Goal: Information Seeking & Learning: Learn about a topic

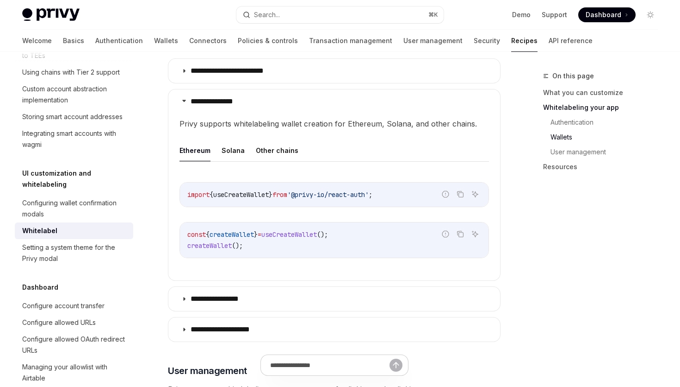
scroll to position [923, 0]
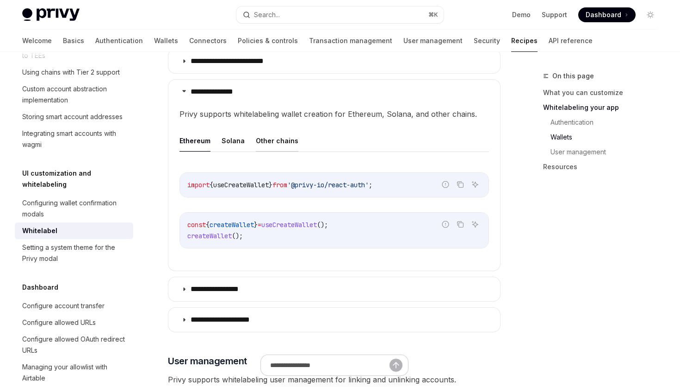
click at [273, 143] on button "Other chains" at bounding box center [277, 141] width 43 height 22
click at [216, 141] on ul "Ethereum Solana Other chains" at bounding box center [335, 141] width 310 height 22
click at [208, 139] on button "Ethereum" at bounding box center [195, 141] width 31 height 22
type textarea "*"
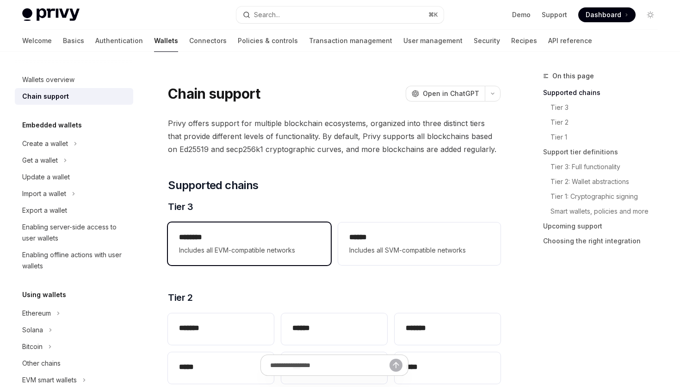
click at [269, 257] on div "******** Includes all EVM-compatible networks" at bounding box center [249, 243] width 162 height 43
type textarea "*"
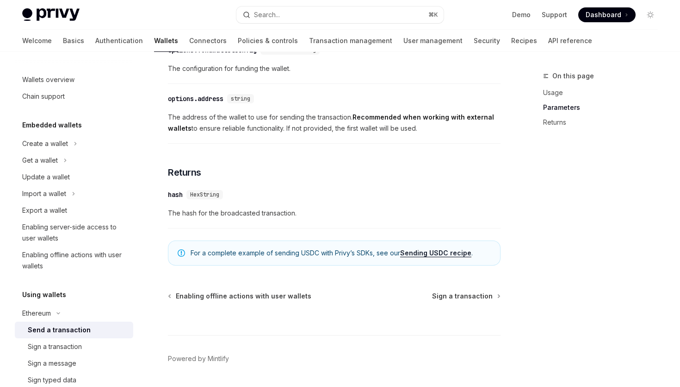
scroll to position [607, 0]
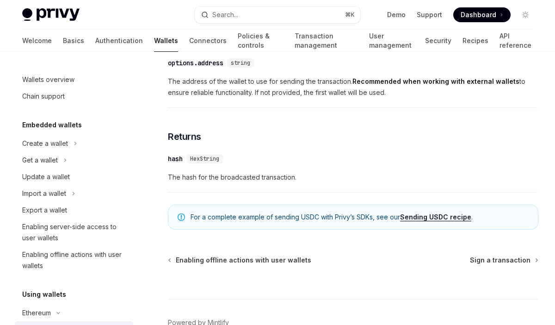
scroll to position [141, 0]
